Goal: Task Accomplishment & Management: Manage account settings

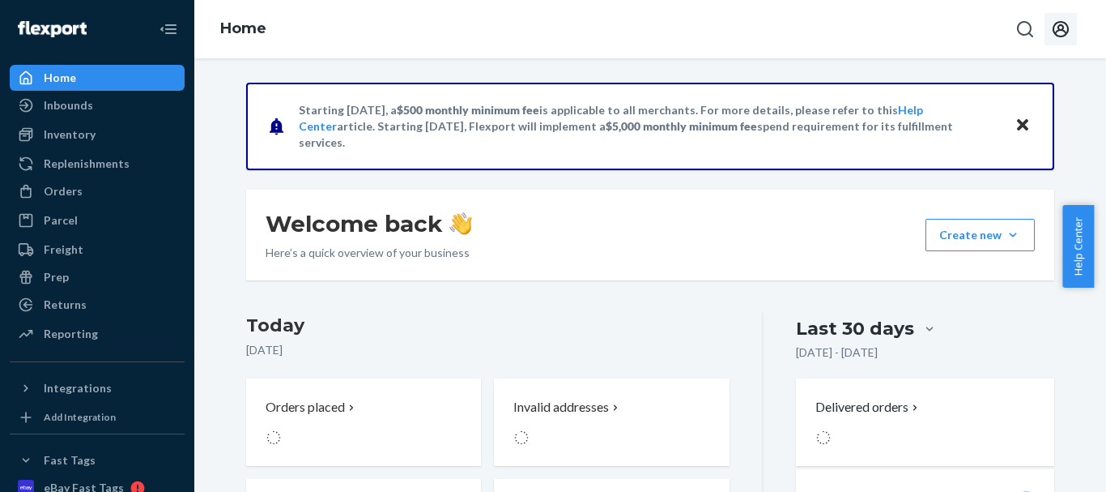
click at [1058, 28] on icon "Open account menu" at bounding box center [1061, 29] width 16 height 16
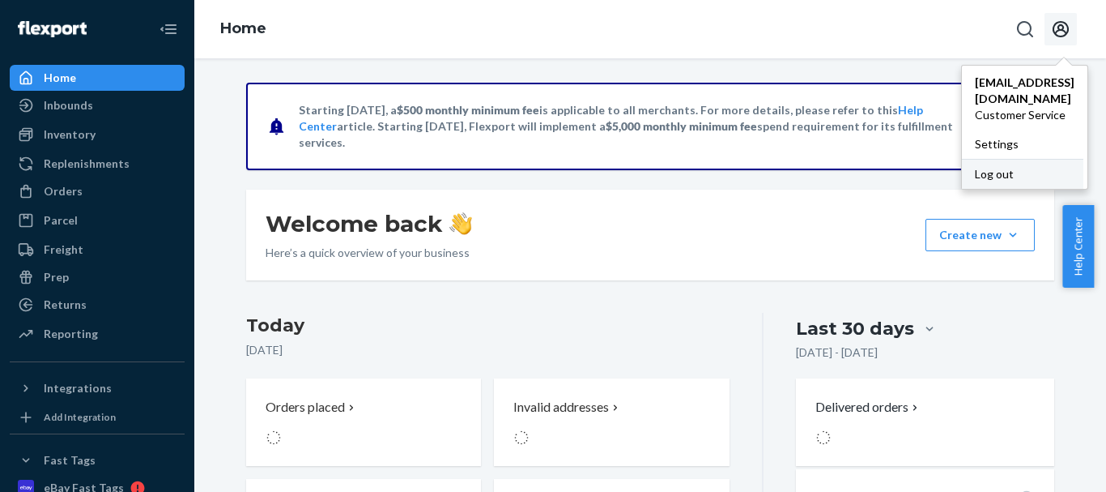
click at [962, 159] on div "Log out" at bounding box center [1022, 174] width 121 height 30
